Goal: Task Accomplishment & Management: Manage account settings

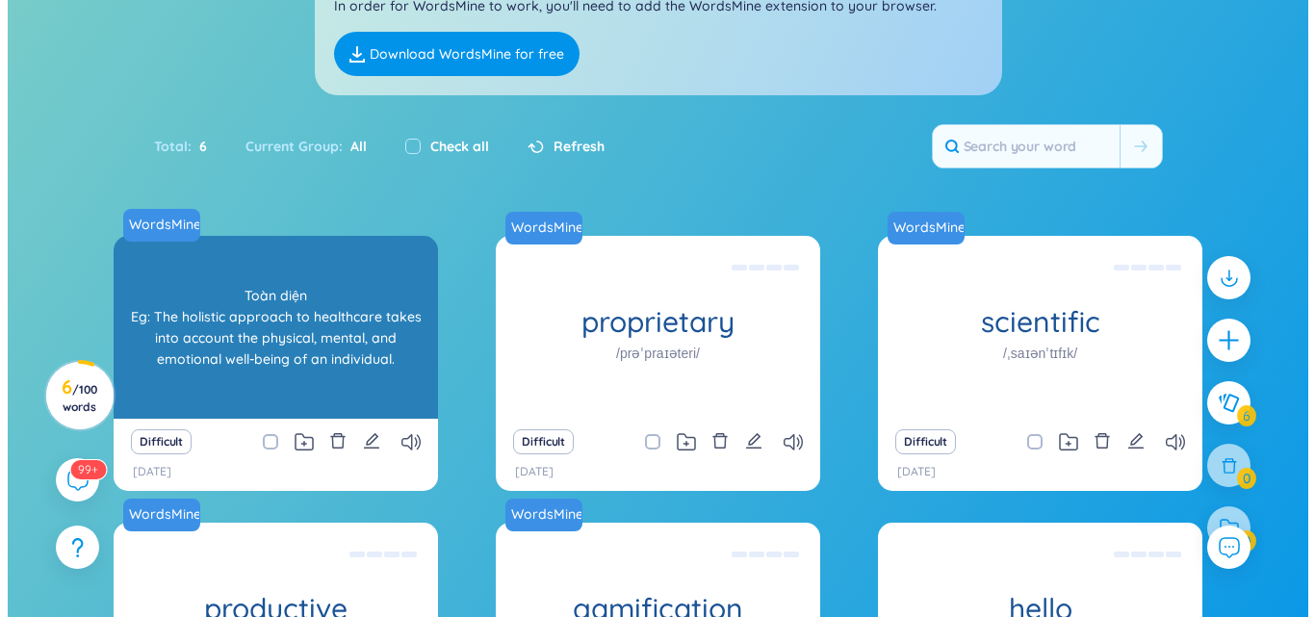
scroll to position [192, 0]
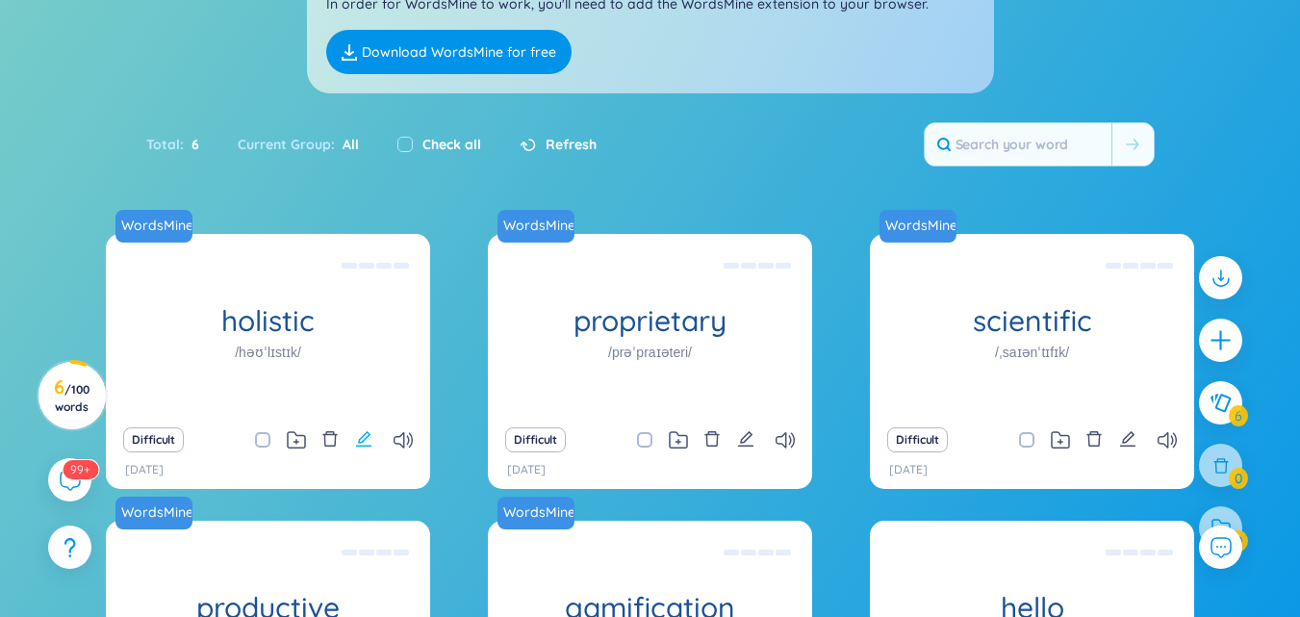
click at [366, 437] on icon "edit" at bounding box center [363, 438] width 17 height 17
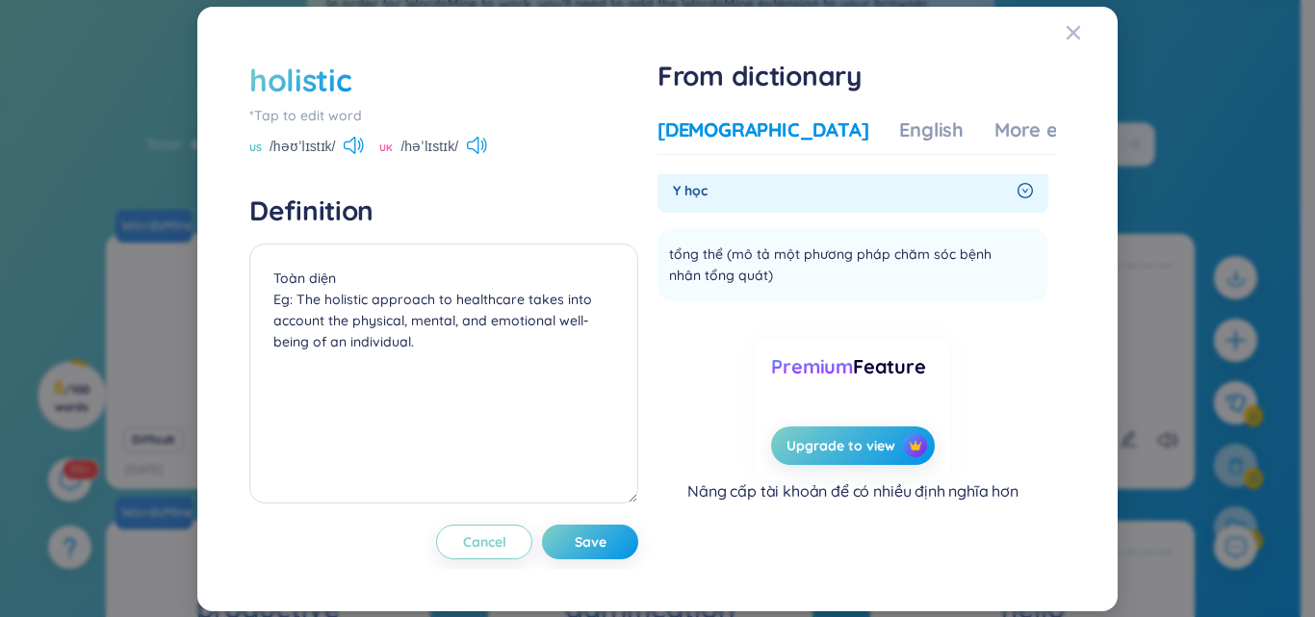
scroll to position [0, 0]
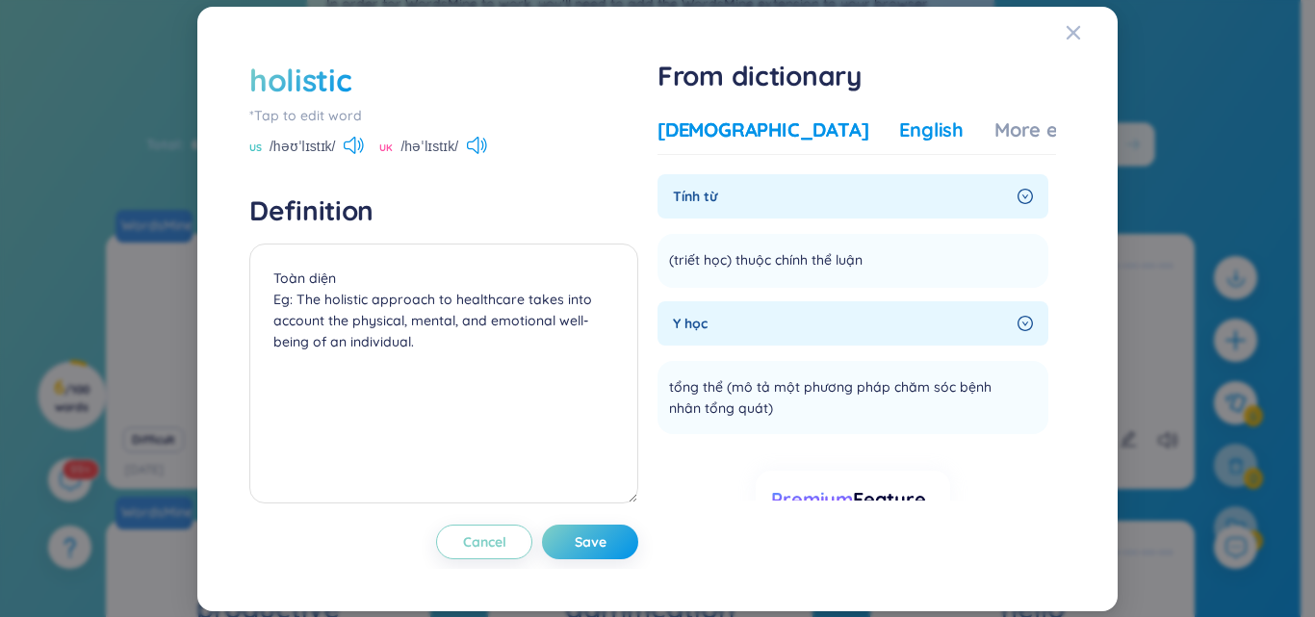
click at [899, 116] on div "English" at bounding box center [931, 129] width 64 height 27
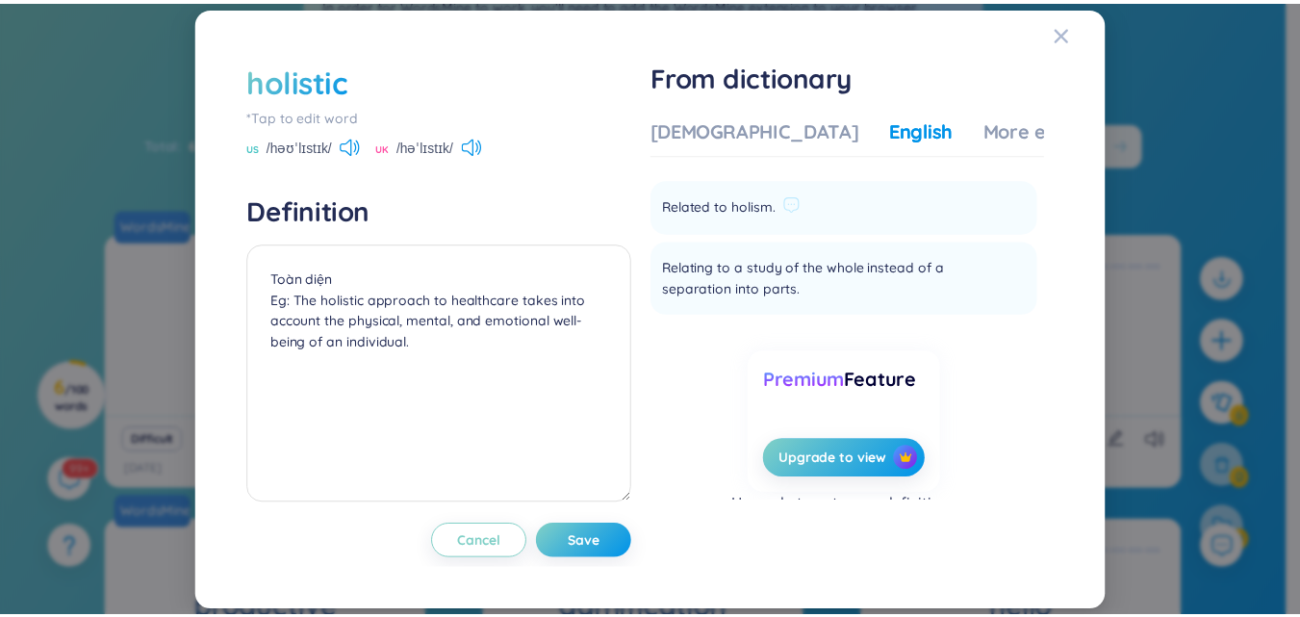
scroll to position [83, 0]
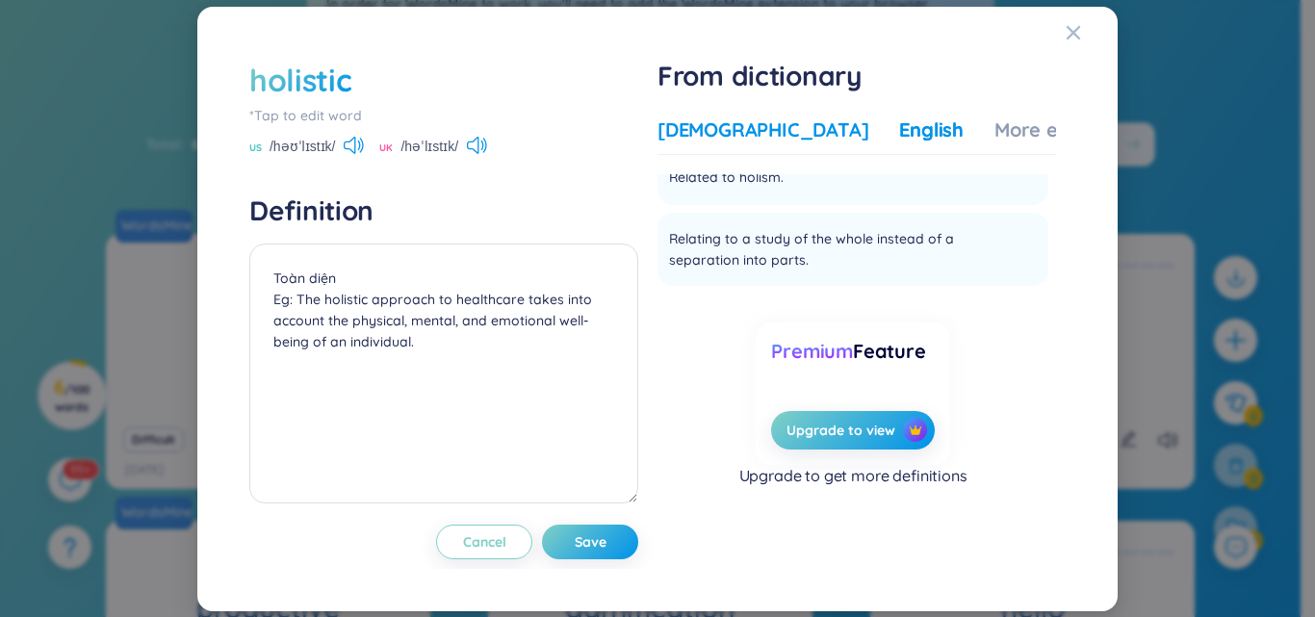
click at [732, 122] on div "[DEMOGRAPHIC_DATA]" at bounding box center [762, 129] width 211 height 27
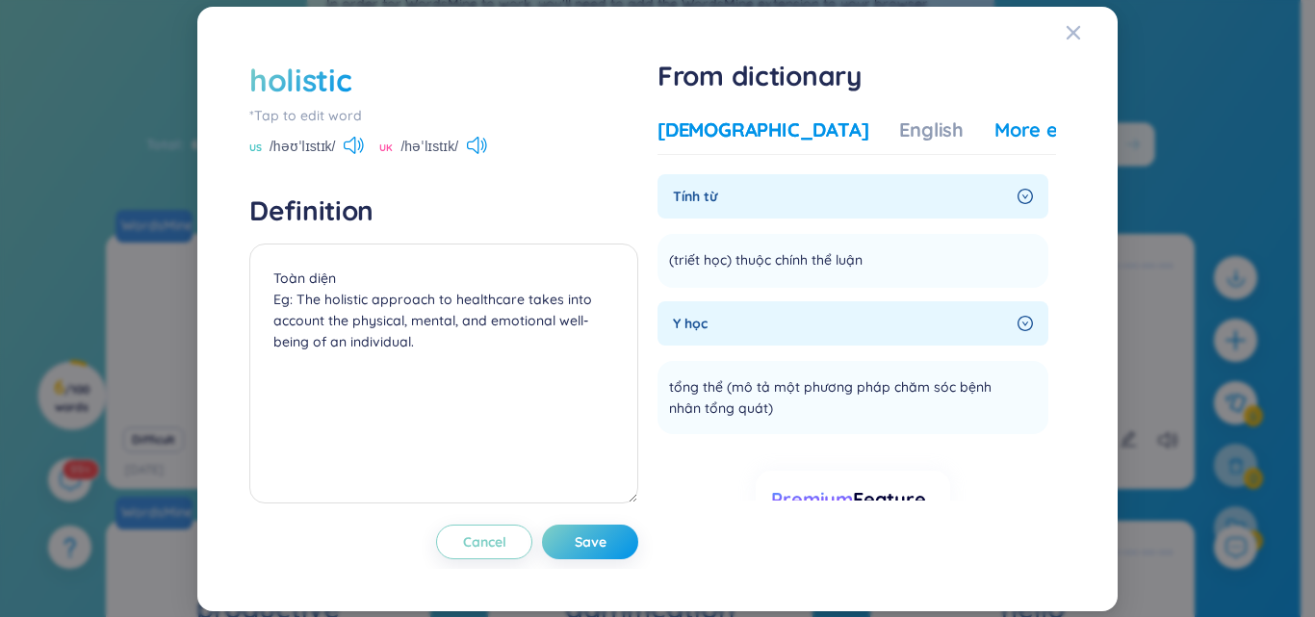
click at [1000, 140] on div "More examples" at bounding box center [1064, 129] width 140 height 27
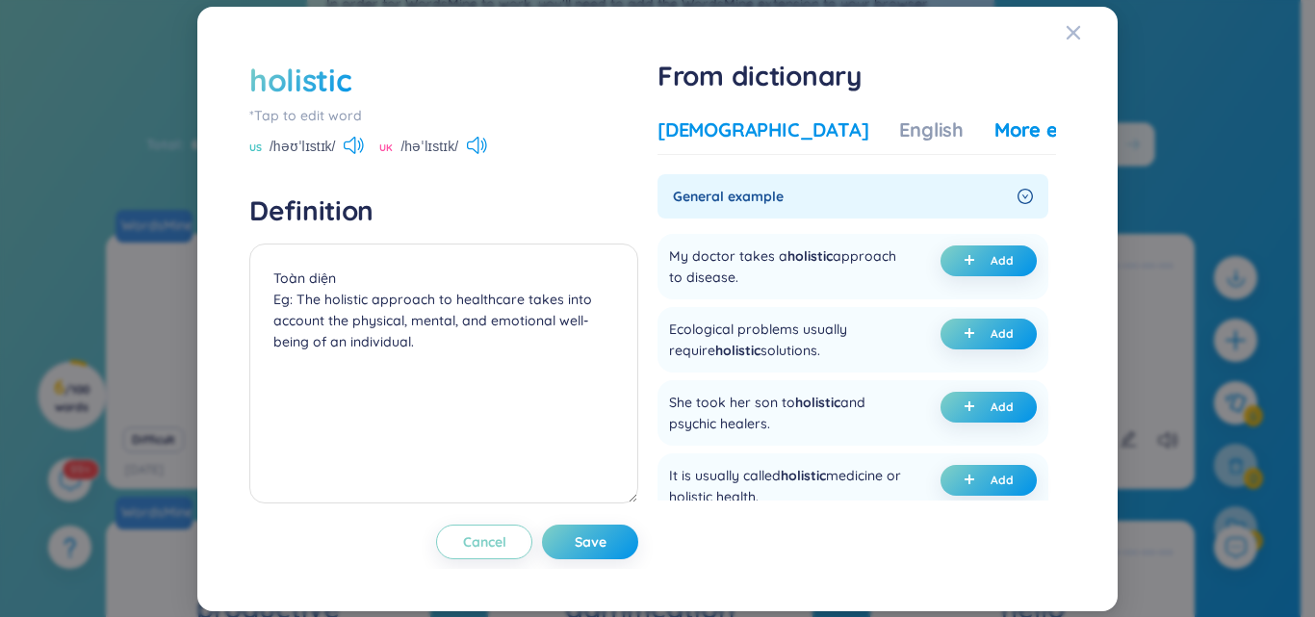
click at [724, 140] on div "[DEMOGRAPHIC_DATA]" at bounding box center [762, 129] width 211 height 27
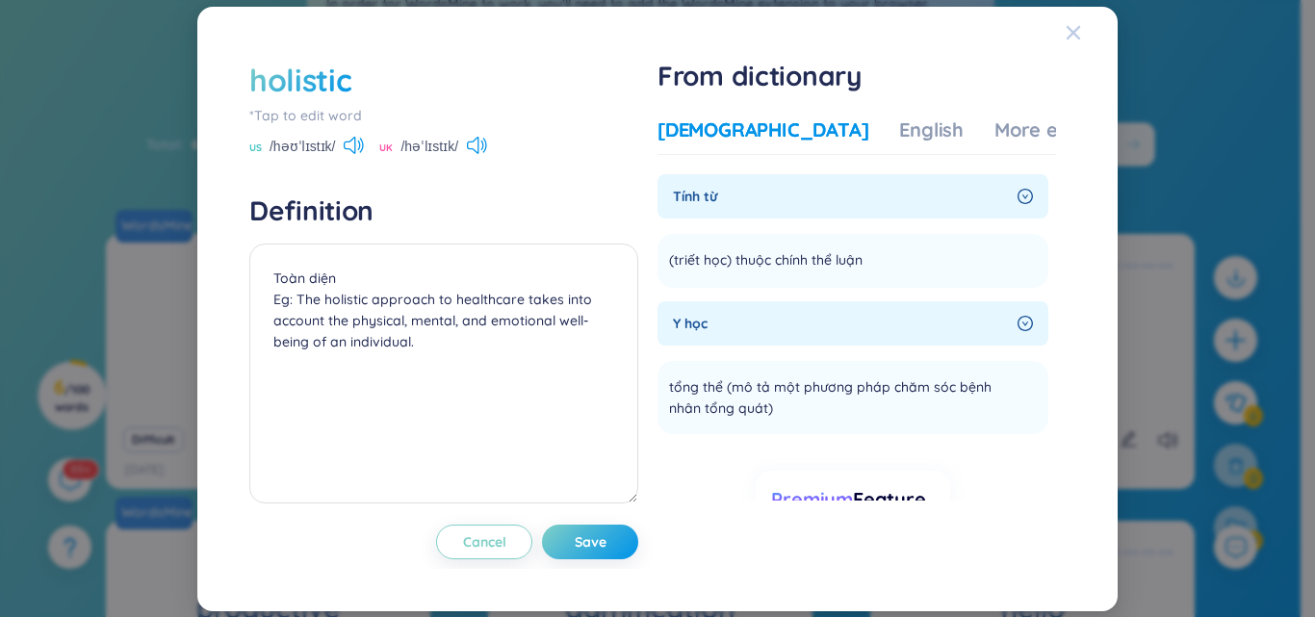
click at [1073, 39] on icon "Close" at bounding box center [1072, 32] width 15 height 15
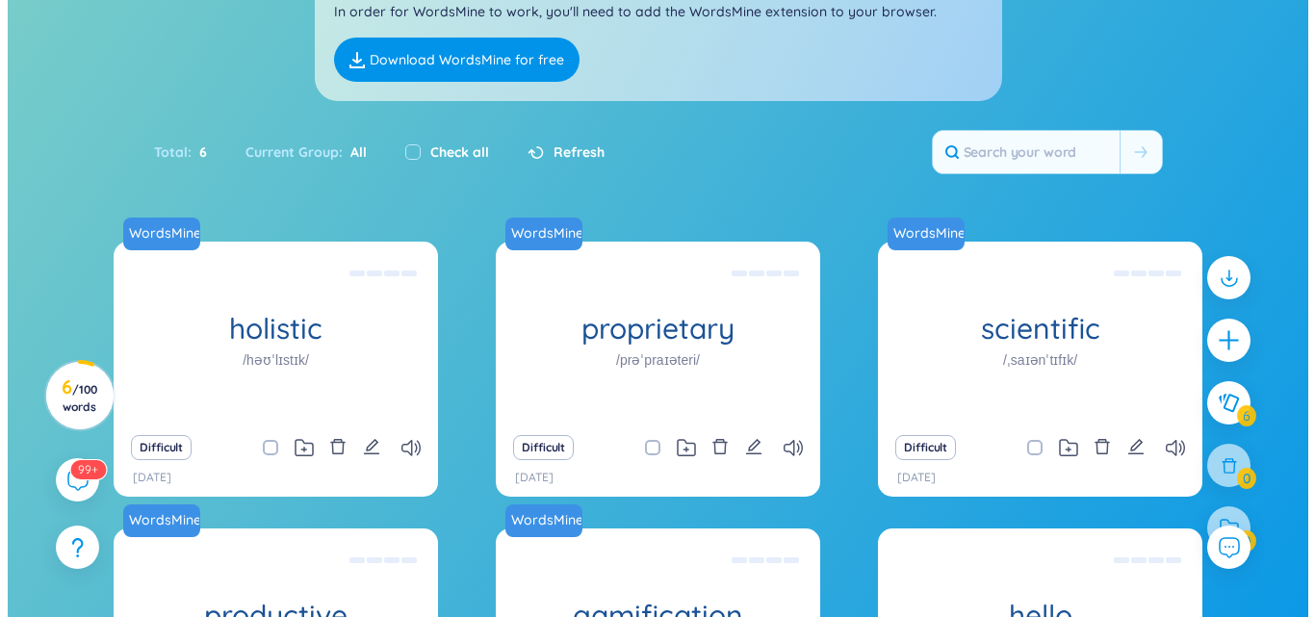
scroll to position [192, 0]
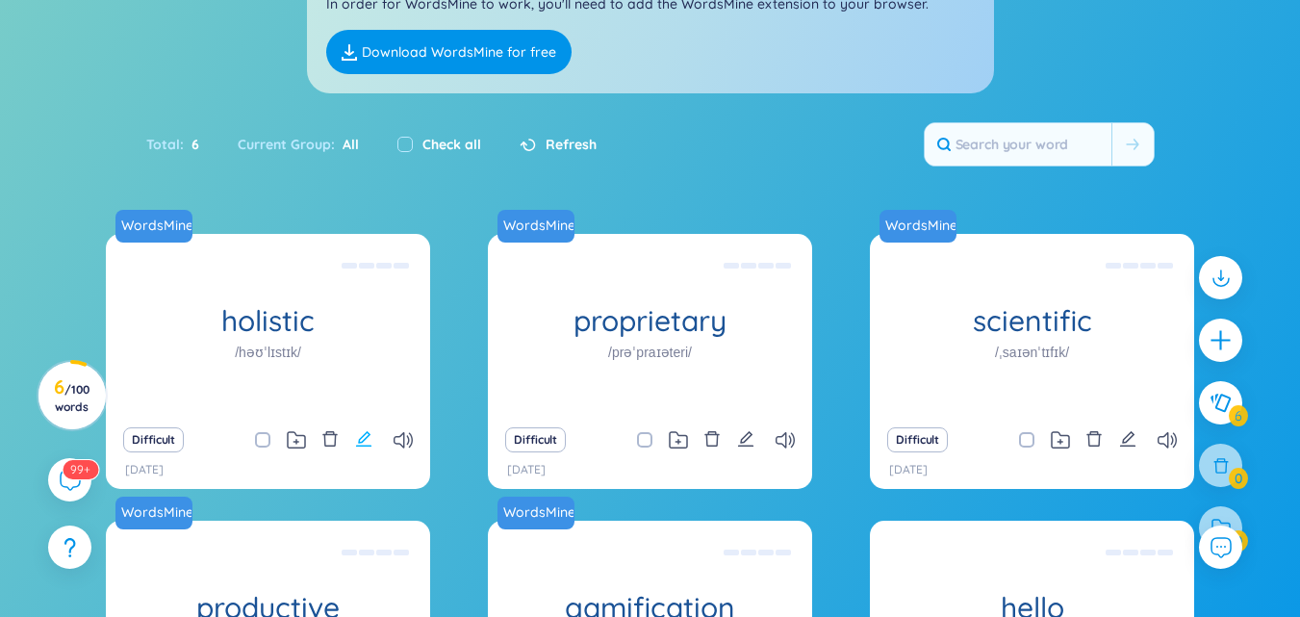
click at [369, 429] on button at bounding box center [363, 439] width 17 height 27
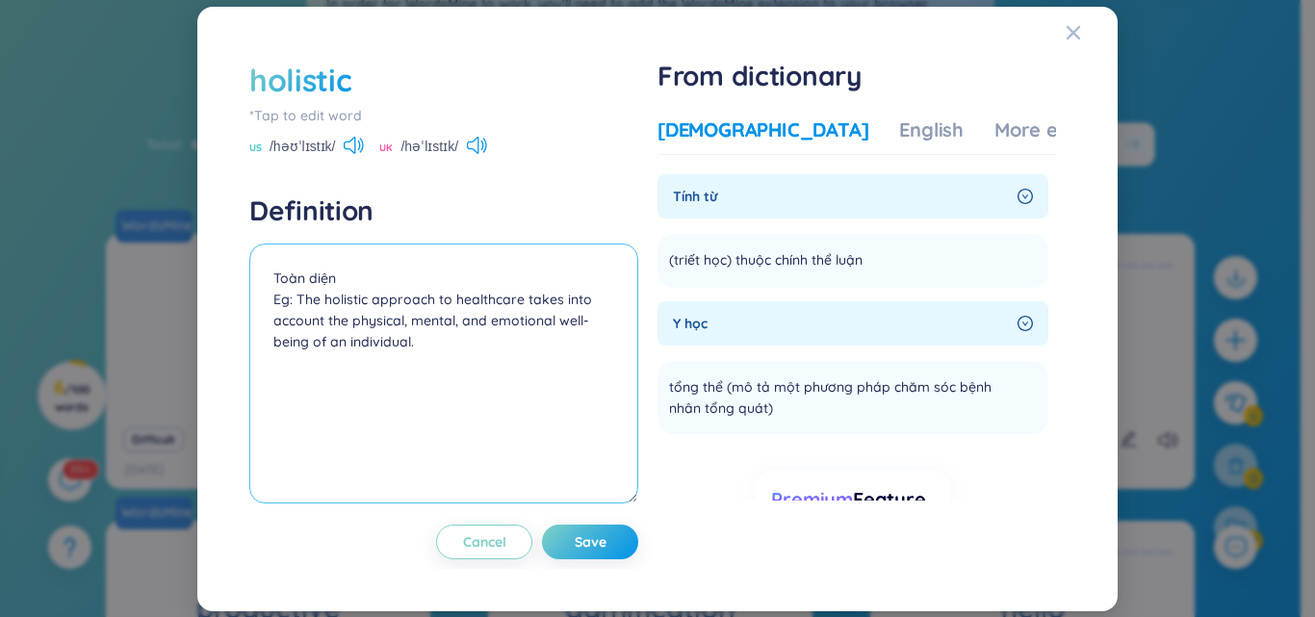
click at [417, 327] on textarea "Toàn diện Eg: The holistic approach to healthcare takes into account the physic…" at bounding box center [443, 373] width 389 height 260
drag, startPoint x: 413, startPoint y: 332, endPoint x: 403, endPoint y: 345, distance: 15.8
click at [411, 333] on textarea "Toàn diện Eg: The holistic approach to healthcare takes into account the physic…" at bounding box center [443, 373] width 389 height 260
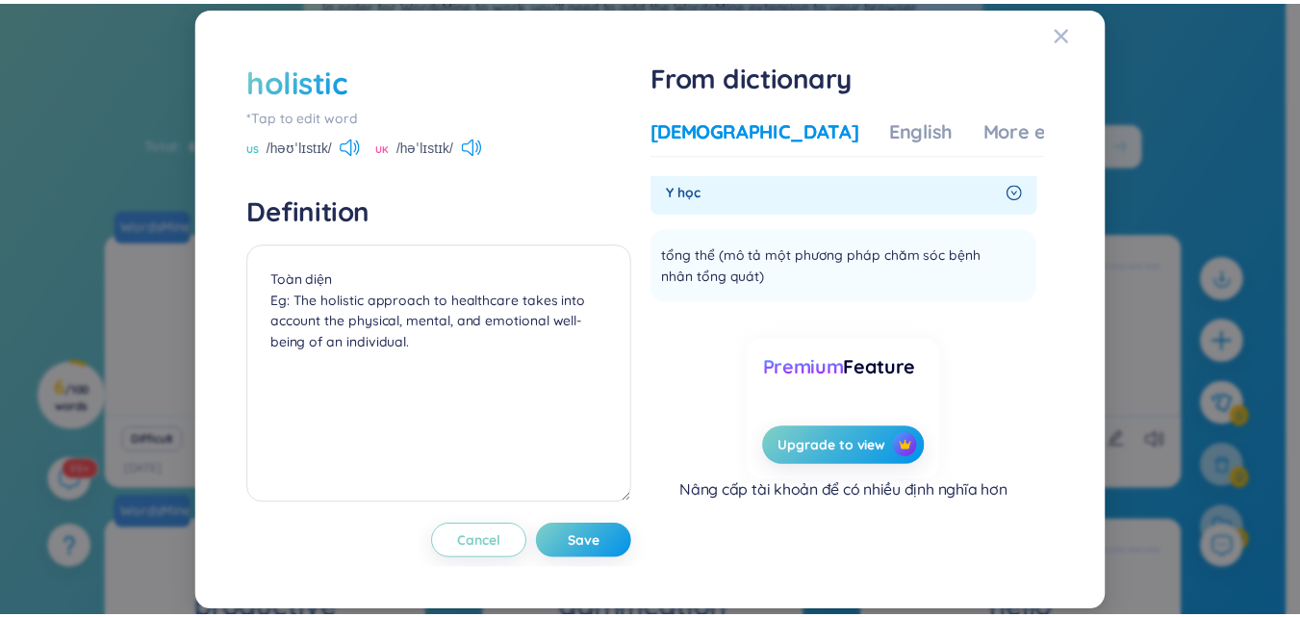
scroll to position [0, 0]
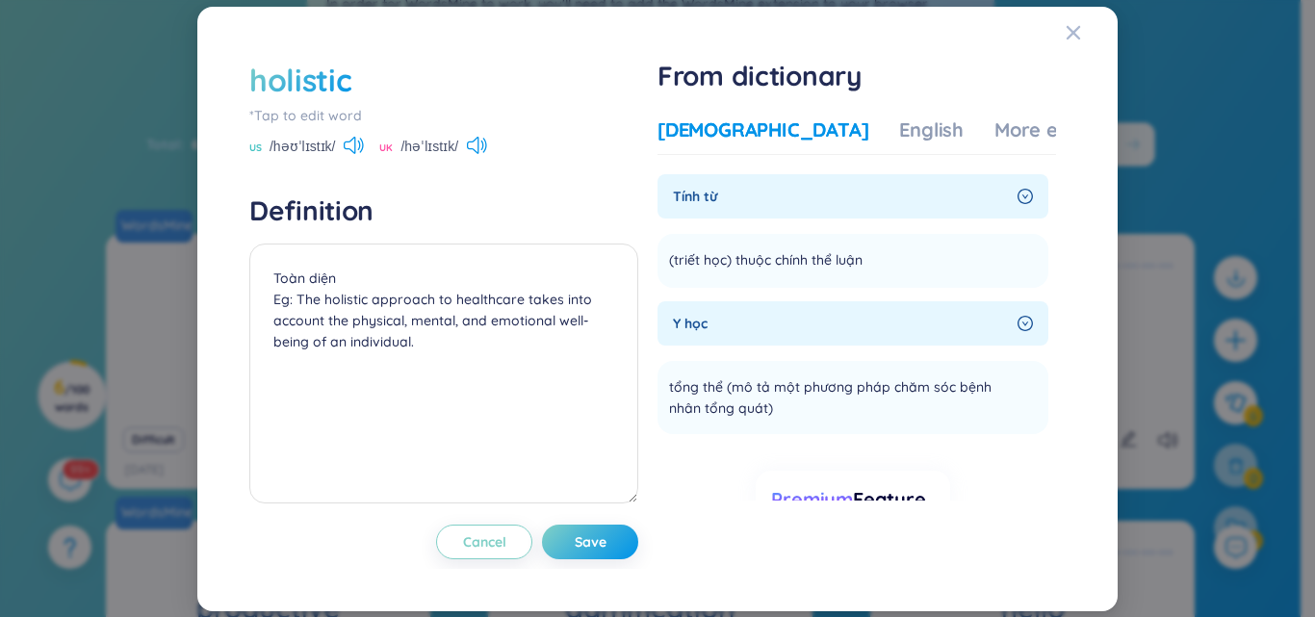
click at [999, 109] on div "Vietnamese English More examples Tính từ (triết học) thuộc chính thể luận Add Y…" at bounding box center [856, 325] width 398 height 432
click at [994, 119] on div "More examples" at bounding box center [1064, 129] width 140 height 27
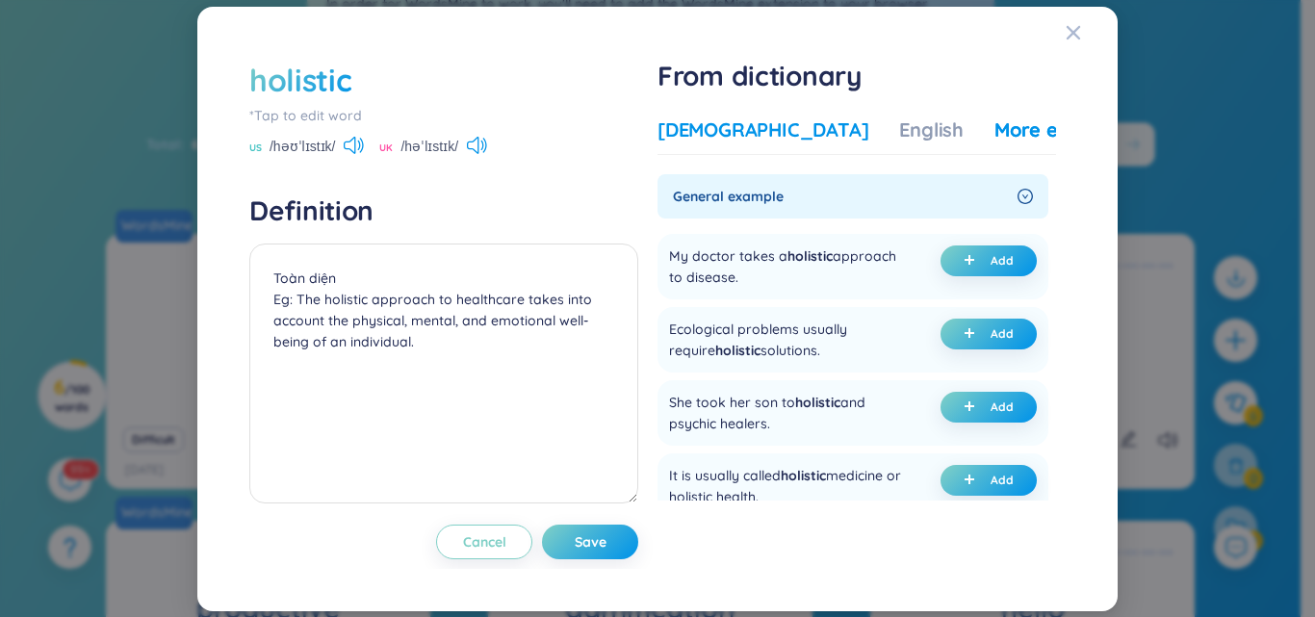
click at [744, 139] on div "[DEMOGRAPHIC_DATA]" at bounding box center [762, 129] width 211 height 27
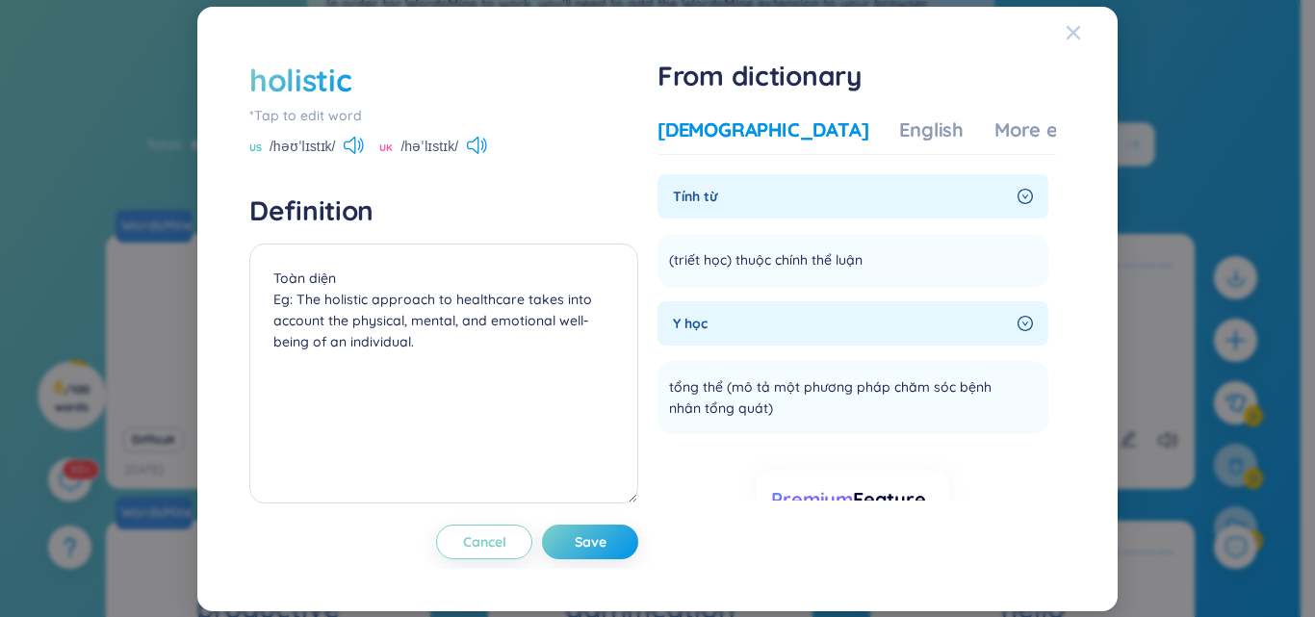
click at [1079, 30] on icon "Close" at bounding box center [1072, 32] width 15 height 15
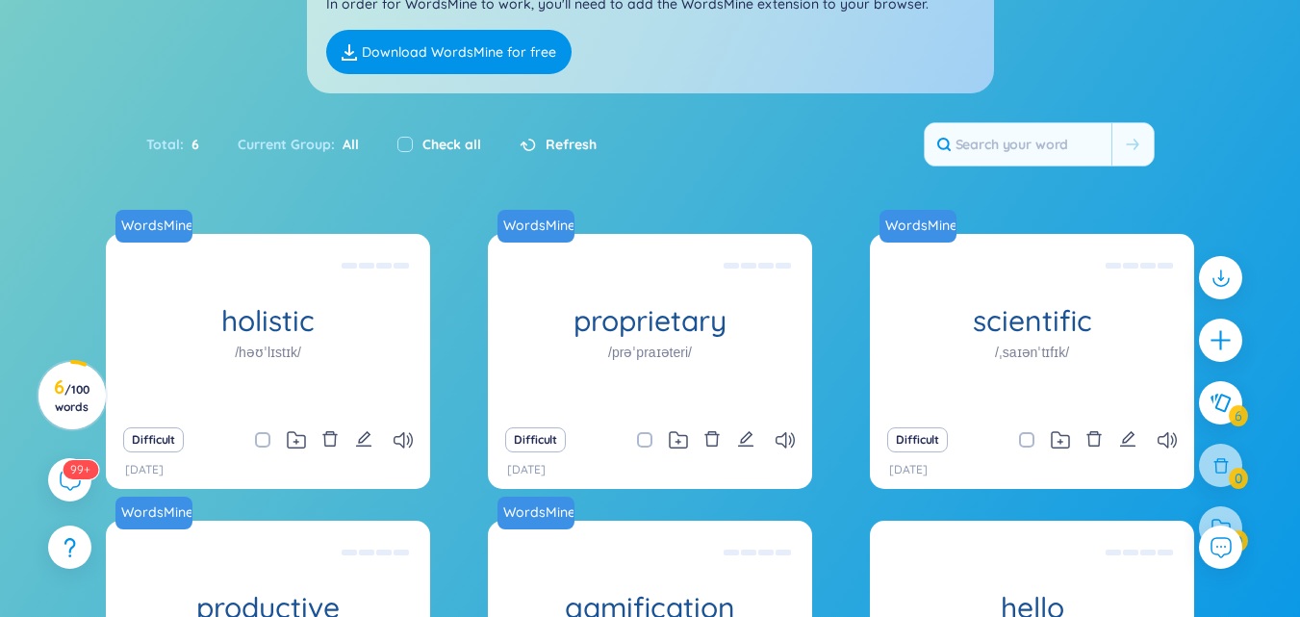
click at [652, 442] on input "checkbox" at bounding box center [654, 439] width 15 height 15
click at [640, 448] on span at bounding box center [644, 439] width 15 height 15
click at [647, 448] on input "checkbox" at bounding box center [654, 439] width 15 height 15
click at [640, 448] on span at bounding box center [644, 439] width 15 height 15
click at [647, 448] on input "checkbox" at bounding box center [654, 439] width 15 height 15
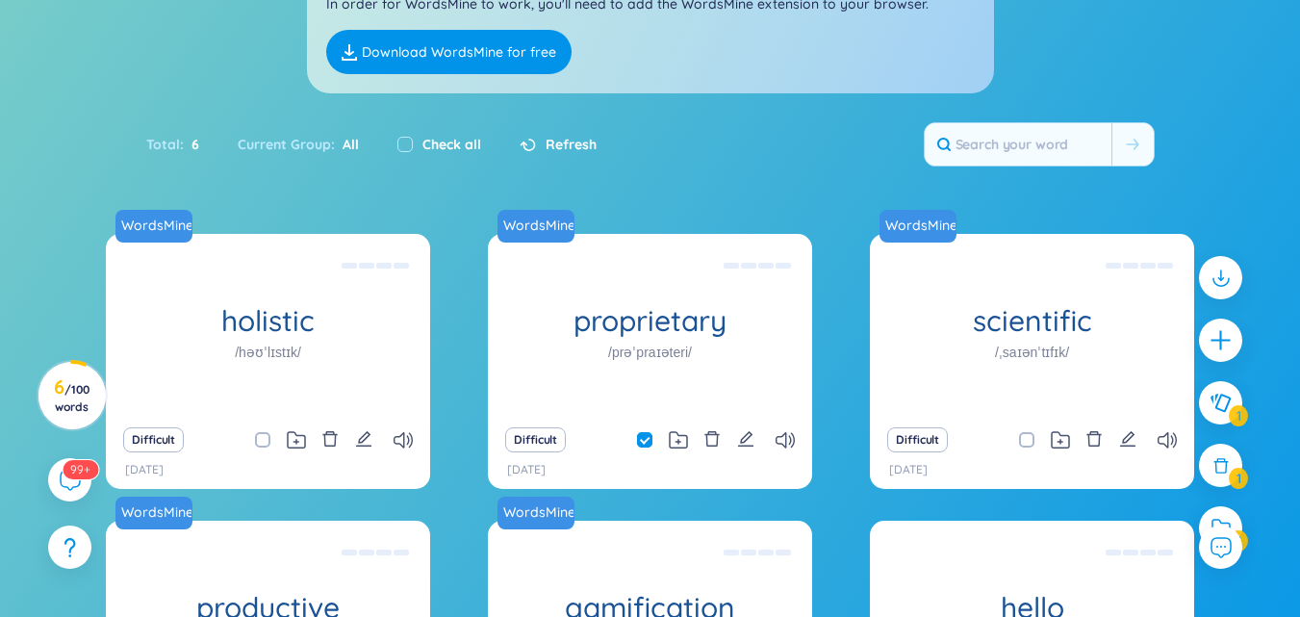
click at [646, 431] on label at bounding box center [644, 439] width 15 height 21
click at [647, 432] on input "checkbox" at bounding box center [654, 439] width 15 height 15
checkbox input "false"
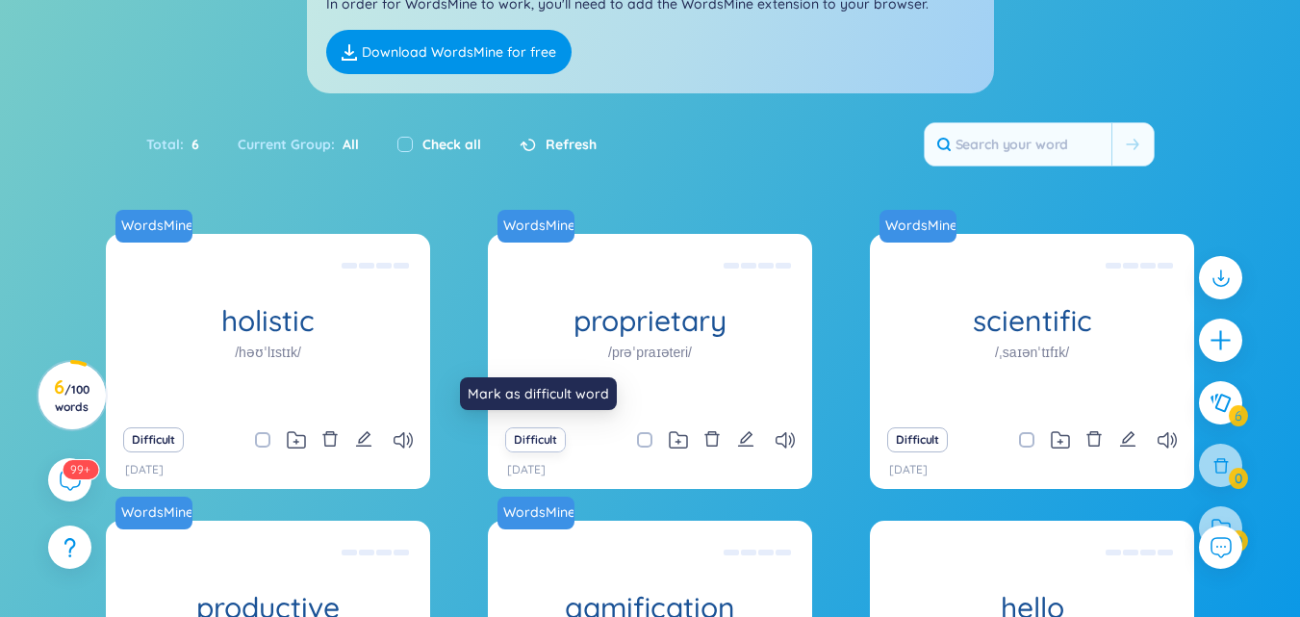
click at [552, 435] on button "Difficult" at bounding box center [535, 439] width 61 height 25
click at [536, 437] on button "Difficult" at bounding box center [535, 439] width 61 height 25
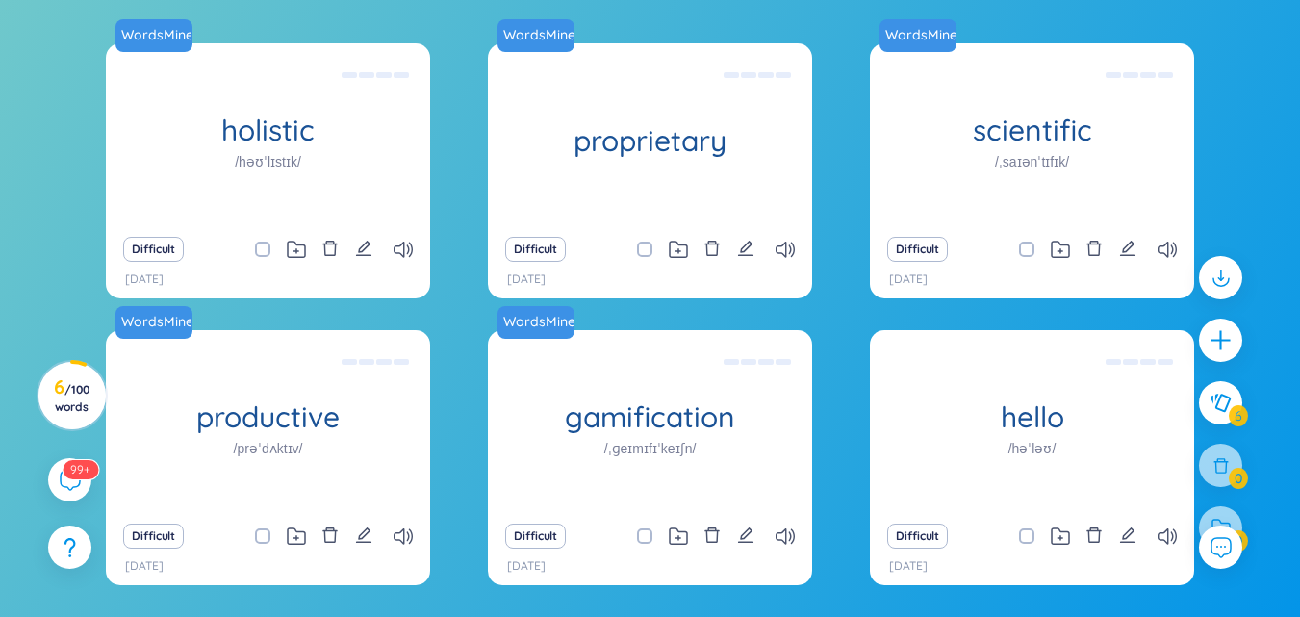
scroll to position [385, 0]
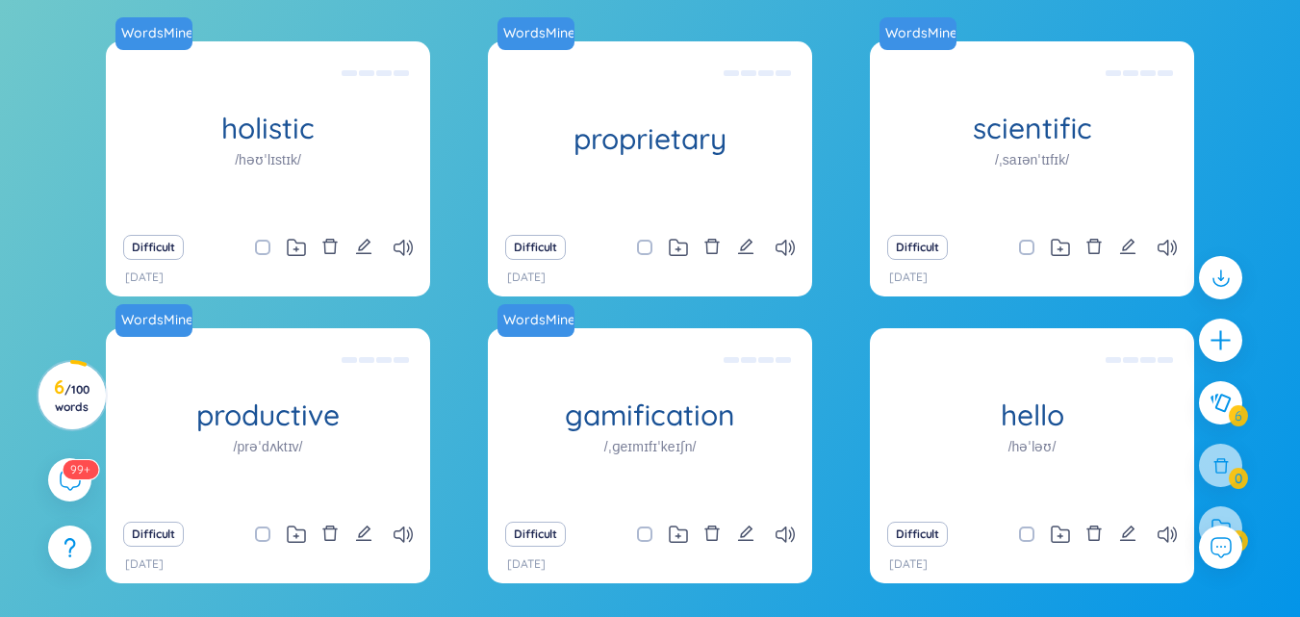
drag, startPoint x: 1245, startPoint y: 91, endPoint x: 1267, endPoint y: 3, distance: 91.3
click at [1245, 91] on div "WordsMine holistic /həʊˈlɪstɪk/ Toàn diện Eg: The holistic approach to healthca…" at bounding box center [650, 324] width 1281 height 566
